Goal: Transaction & Acquisition: Purchase product/service

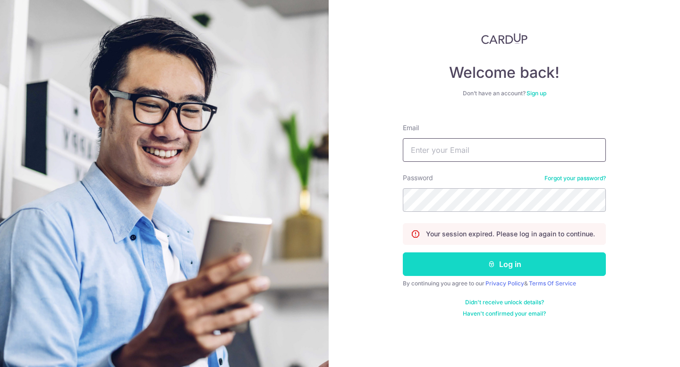
type input "[PERSON_NAME][EMAIL_ADDRESS][DOMAIN_NAME]"
click at [528, 260] on button "Log in" at bounding box center [504, 264] width 203 height 24
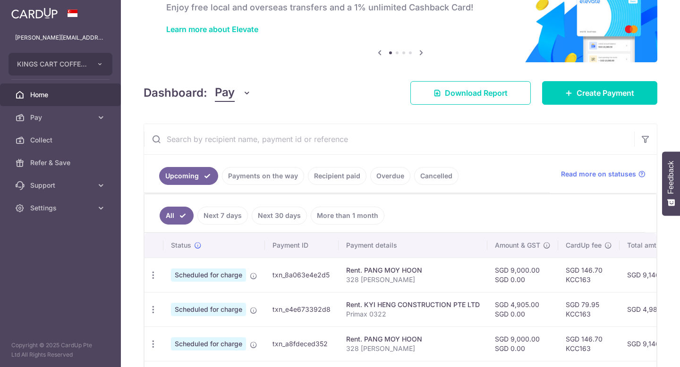
scroll to position [107, 0]
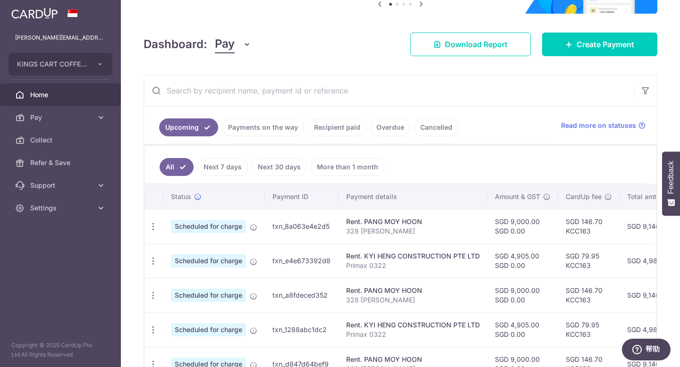
click at [219, 169] on link "Next 7 days" at bounding box center [222, 167] width 50 height 18
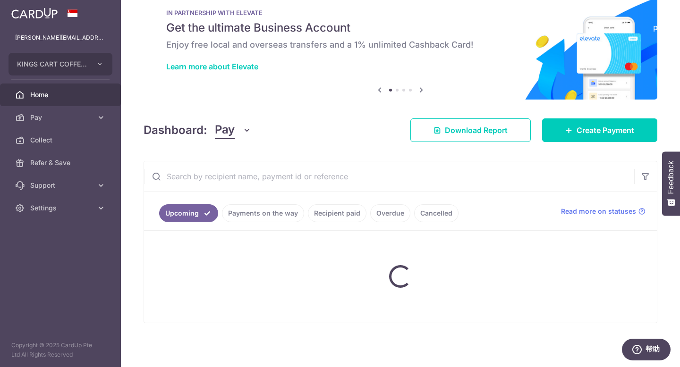
scroll to position [99, 0]
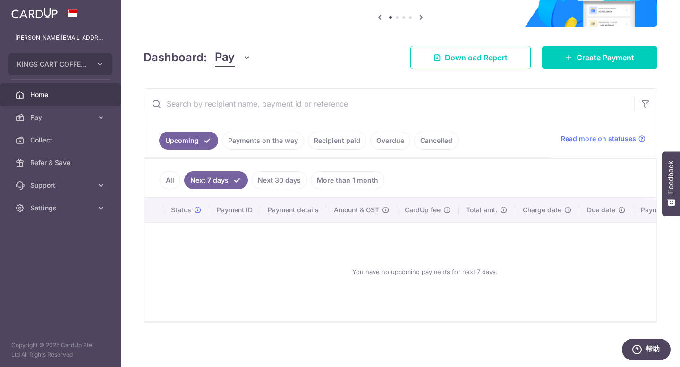
click at [293, 171] on link "Next 30 days" at bounding box center [279, 180] width 55 height 18
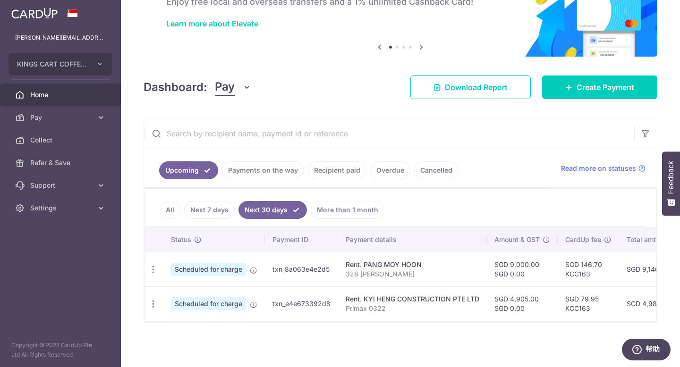
click at [275, 171] on link "Payments on the way" at bounding box center [263, 170] width 82 height 18
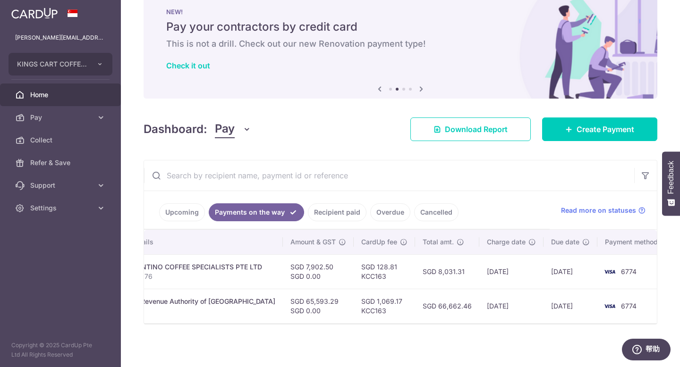
scroll to position [0, 0]
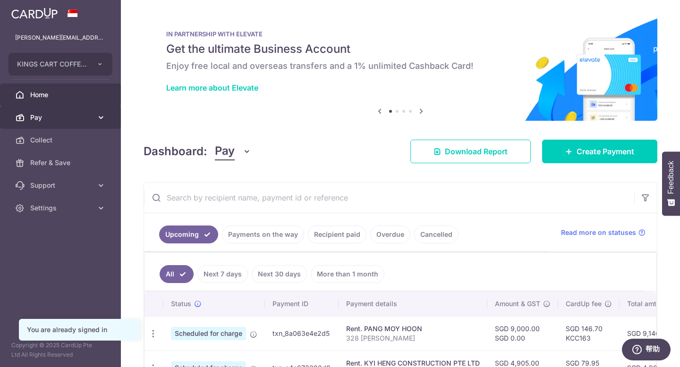
click at [47, 121] on span "Pay" at bounding box center [61, 117] width 62 height 9
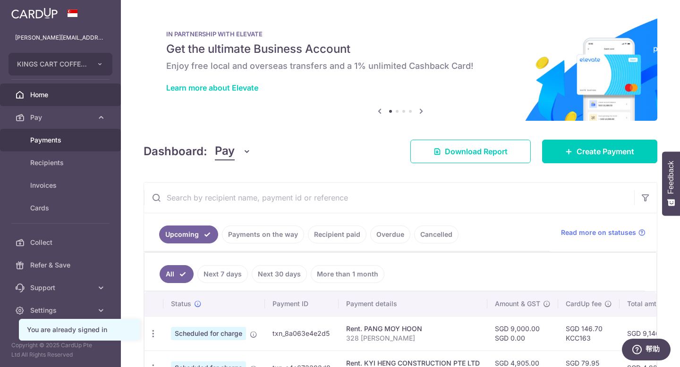
click at [54, 141] on span "Payments" at bounding box center [61, 139] width 62 height 9
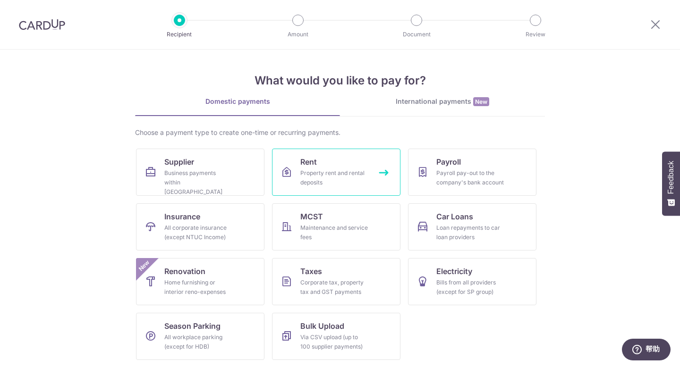
click at [341, 173] on div "Property rent and rental deposits" at bounding box center [334, 177] width 68 height 19
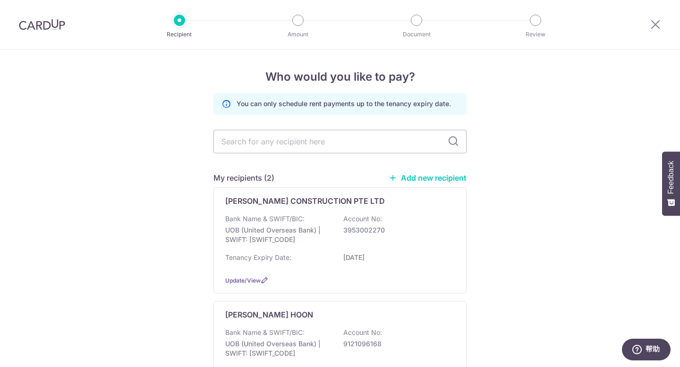
click at [576, 202] on div "Who would you like to pay? You can only schedule rent payments up to the tenanc…" at bounding box center [340, 258] width 680 height 417
click at [497, 170] on div "Who would you like to pay? You can only schedule rent payments up to the tenanc…" at bounding box center [340, 258] width 680 height 417
drag, startPoint x: 460, startPoint y: 173, endPoint x: 468, endPoint y: 170, distance: 8.2
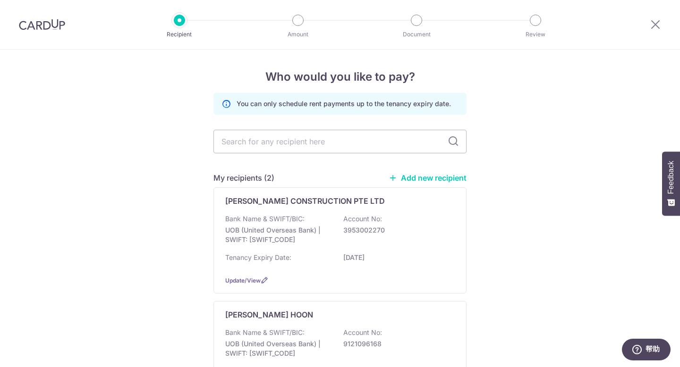
click at [460, 173] on link "Add new recipient" at bounding box center [427, 177] width 78 height 9
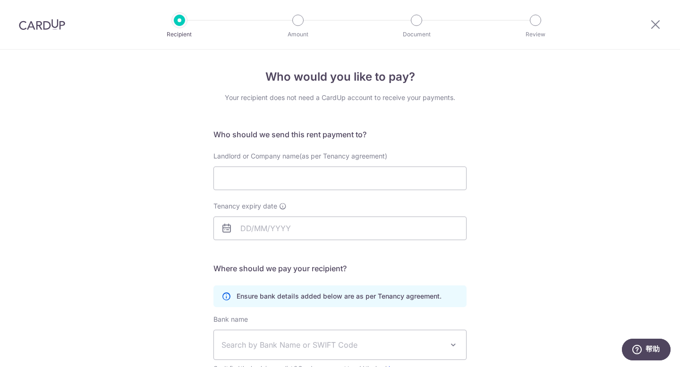
click at [617, 173] on div "Who would you like to pay? Your recipient does not need a CardUp account to rec…" at bounding box center [340, 274] width 680 height 449
click at [438, 184] on input "Landlord or Company name(as per Tenancy agreement)" at bounding box center [339, 179] width 253 height 24
click at [606, 175] on div "Who would you like to pay? Your recipient does not need a CardUp account to rec…" at bounding box center [340, 274] width 680 height 449
click at [588, 130] on div "Who would you like to pay? Your recipient does not need a CardUp account to rec…" at bounding box center [340, 274] width 680 height 449
click at [395, 181] on input "Landlord or Company name(as per Tenancy agreement)" at bounding box center [339, 179] width 253 height 24
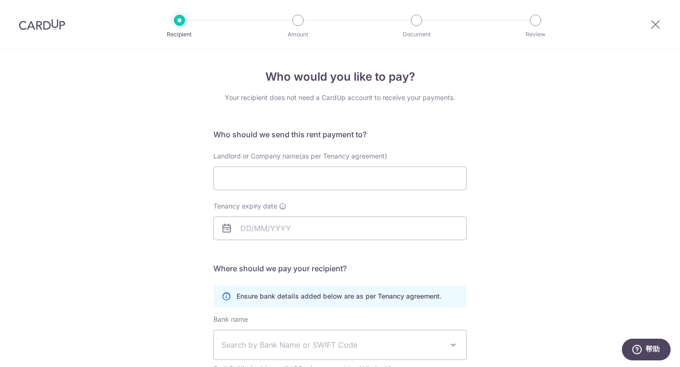
click at [563, 189] on div "Who would you like to pay? Your recipient does not need a CardUp account to rec…" at bounding box center [340, 274] width 680 height 449
drag, startPoint x: 387, startPoint y: 189, endPoint x: 331, endPoint y: 188, distance: 55.7
click at [386, 189] on input "Landlord or Company name(as per Tenancy agreement)" at bounding box center [339, 179] width 253 height 24
click at [558, 133] on div "Who would you like to pay? Your recipient does not need a CardUp account to rec…" at bounding box center [340, 274] width 680 height 449
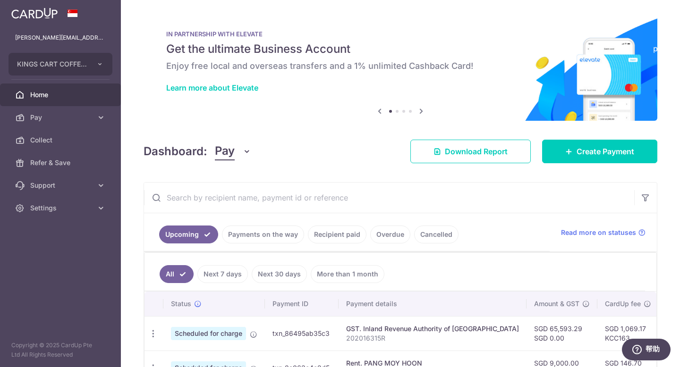
scroll to position [179, 0]
